Goal: Task Accomplishment & Management: Complete application form

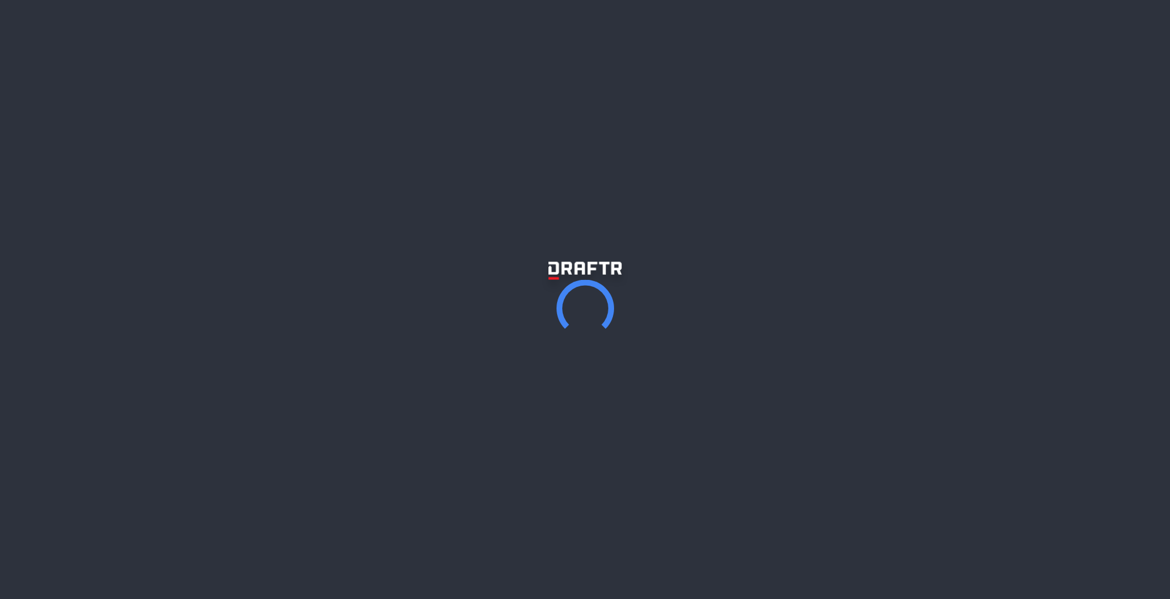
click at [540, 167] on p "It's like a blog / link-in-bio where you can host your newsletter and focus on …" at bounding box center [585, 195] width 351 height 73
drag, startPoint x: 540, startPoint y: 167, endPoint x: 530, endPoint y: 120, distance: 47.6
click at [534, 134] on div "Draftr is for solopreneurs. Launch your website with no code It's like a blog /…" at bounding box center [585, 175] width 1170 height 351
click at [530, 120] on h1 "Launch your website with no code" at bounding box center [585, 133] width 691 height 52
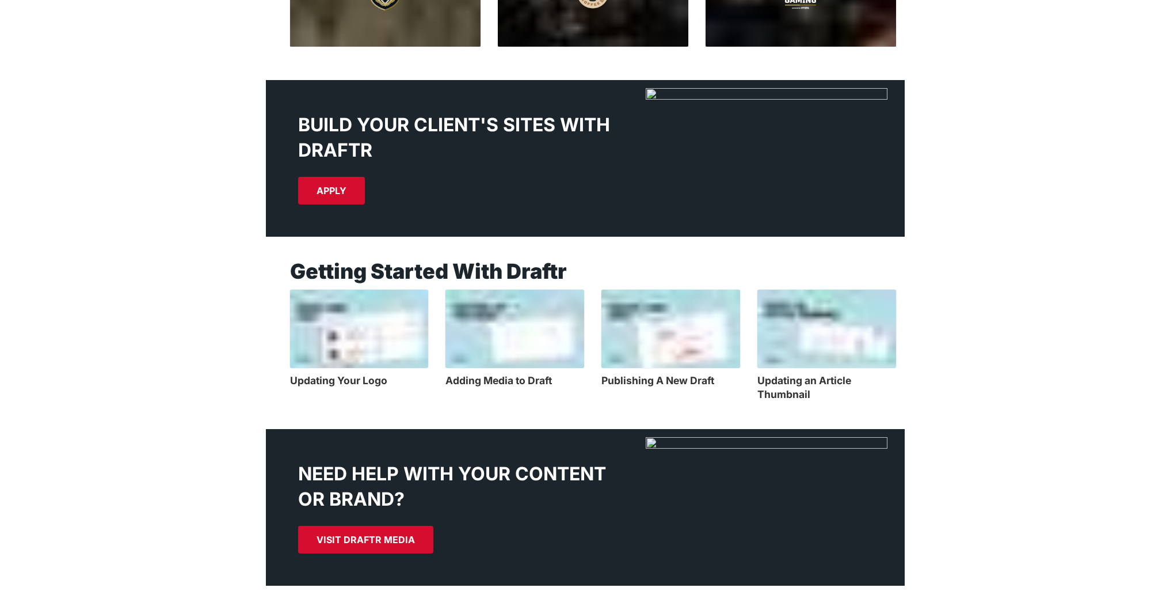
scroll to position [1331, 0]
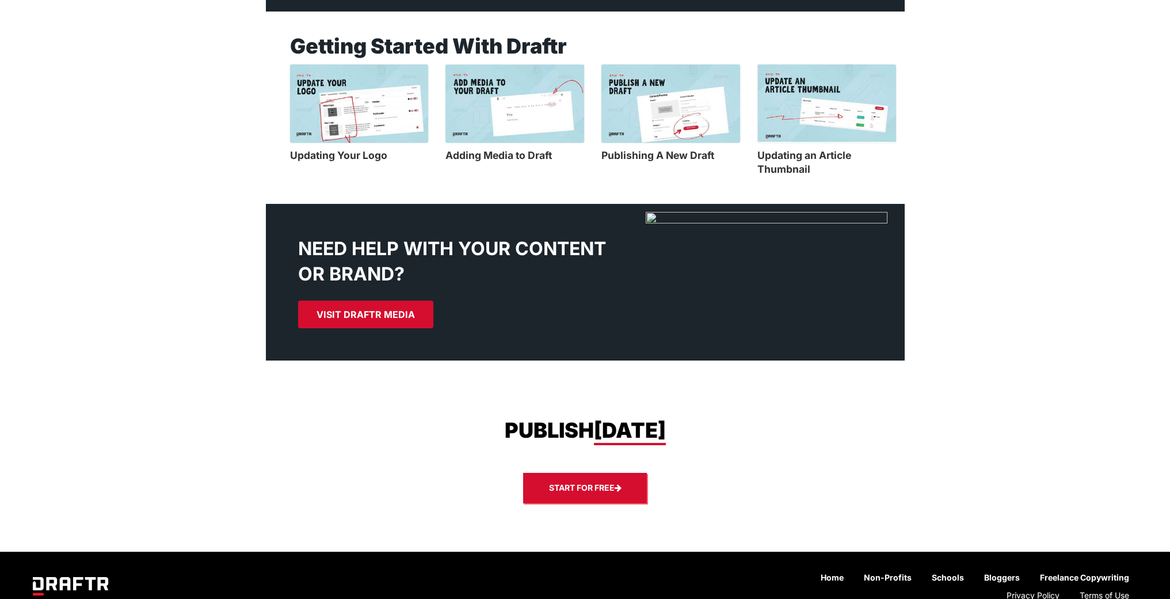
click at [534, 478] on link "Start for free" at bounding box center [585, 488] width 124 height 31
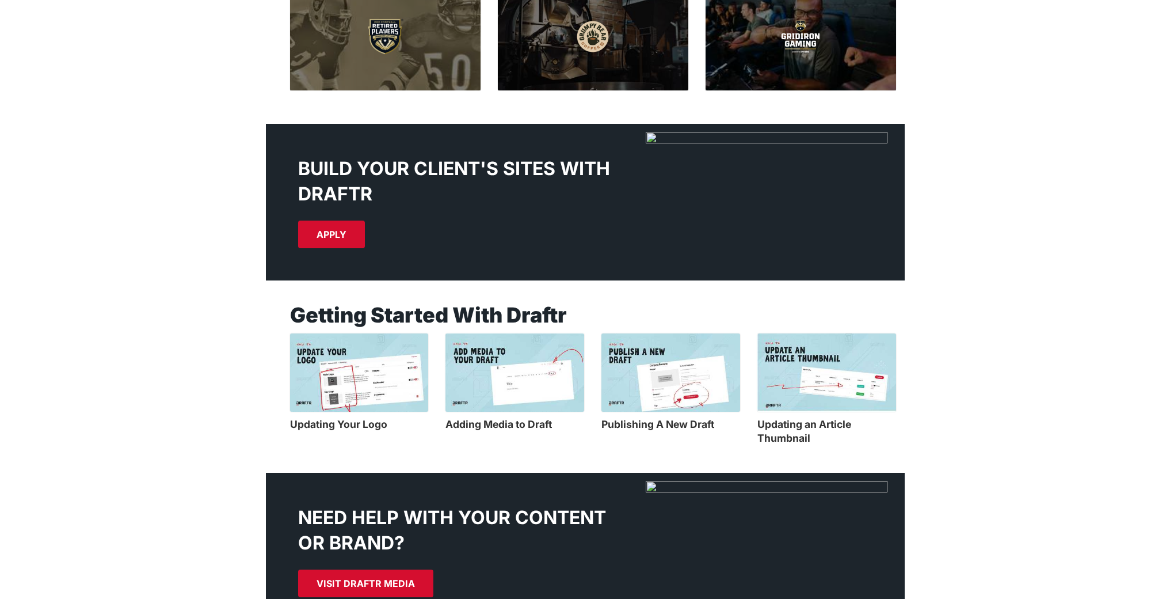
scroll to position [793, 0]
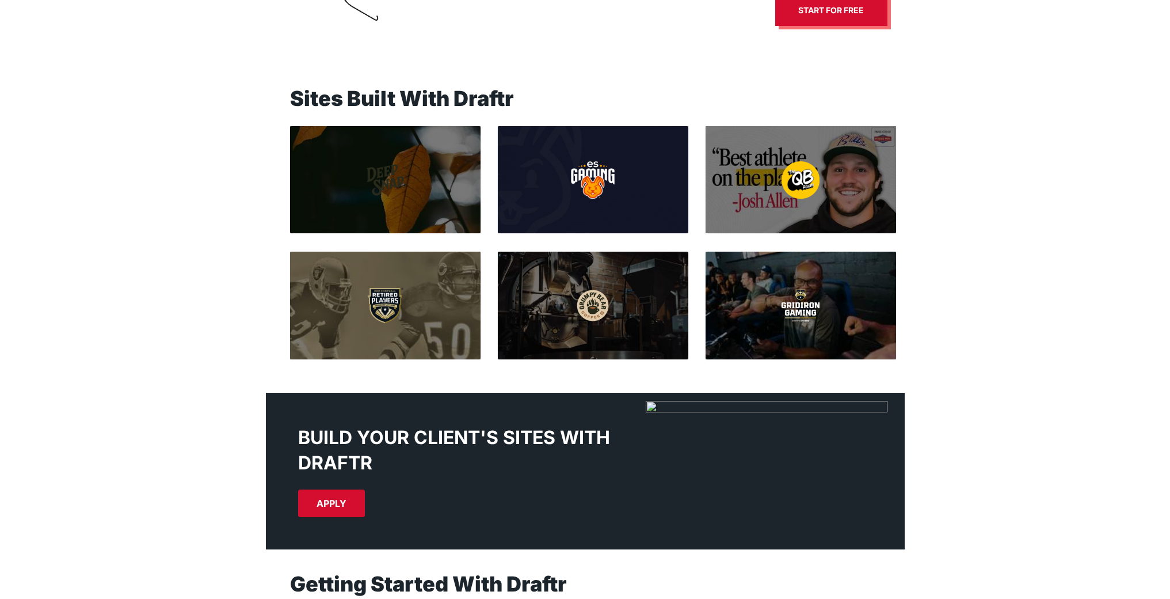
drag, startPoint x: 290, startPoint y: 70, endPoint x: 298, endPoint y: 76, distance: 10.4
